Goal: Task Accomplishment & Management: Use online tool/utility

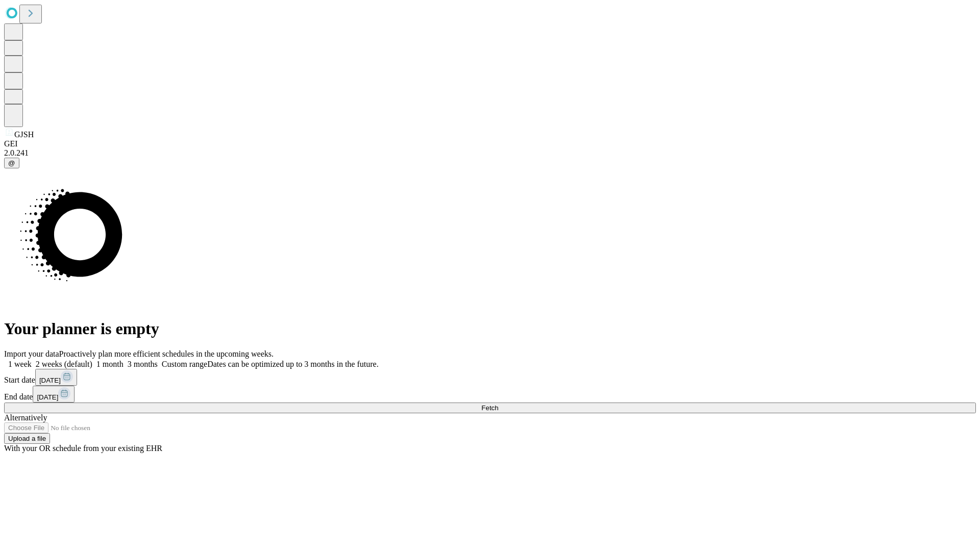
click at [498, 404] on span "Fetch" at bounding box center [489, 408] width 17 height 8
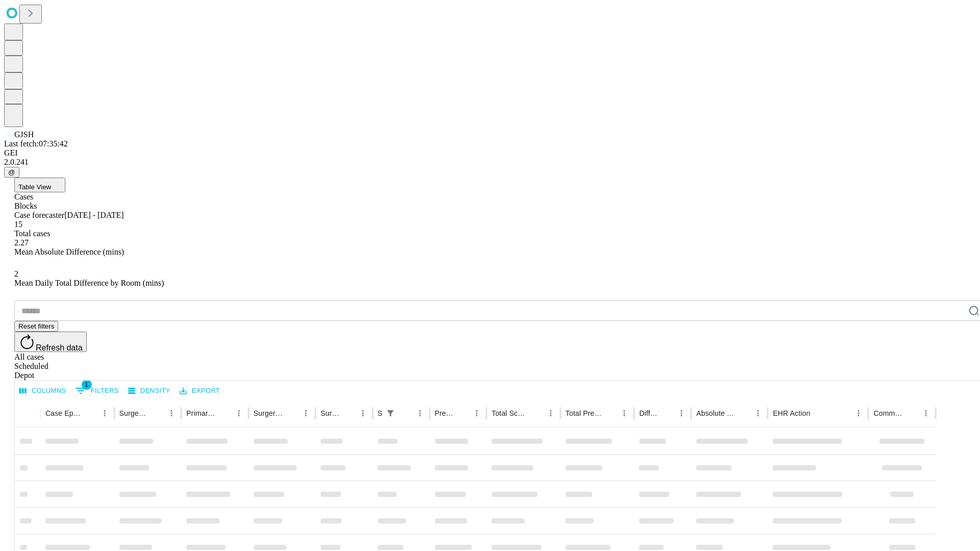
click at [954, 371] on div "Depot" at bounding box center [500, 375] width 972 height 9
